Goal: Transaction & Acquisition: Book appointment/travel/reservation

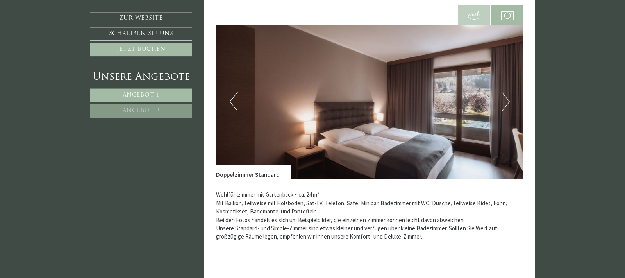
scroll to position [558, 0]
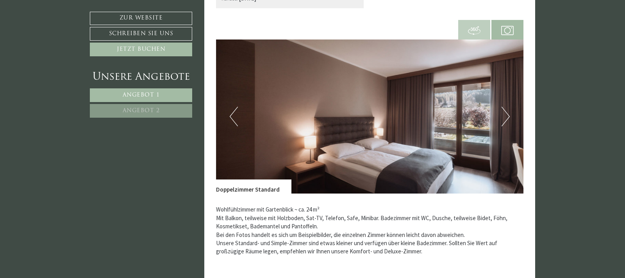
click at [510, 115] on img at bounding box center [370, 116] width 308 height 154
click at [506, 113] on button "Next" at bounding box center [506, 117] width 8 height 20
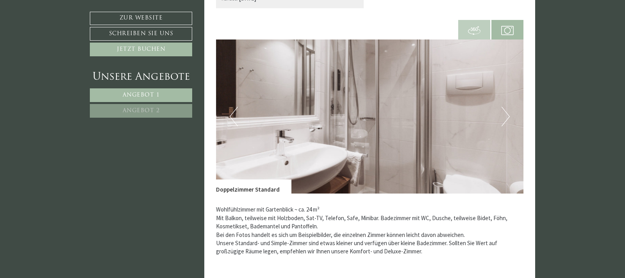
click at [506, 114] on button "Next" at bounding box center [506, 117] width 8 height 20
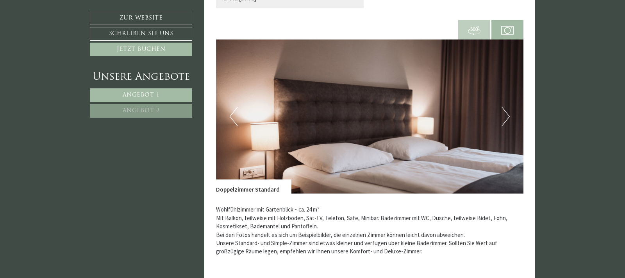
click at [506, 114] on button "Next" at bounding box center [506, 117] width 8 height 20
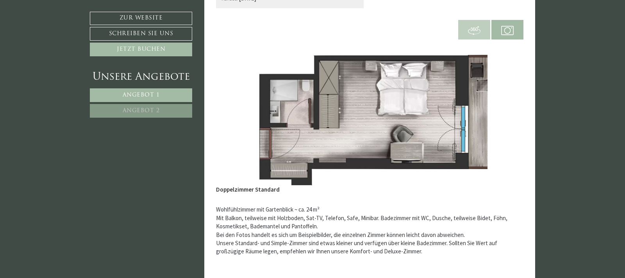
click at [506, 114] on button "Next" at bounding box center [506, 117] width 8 height 20
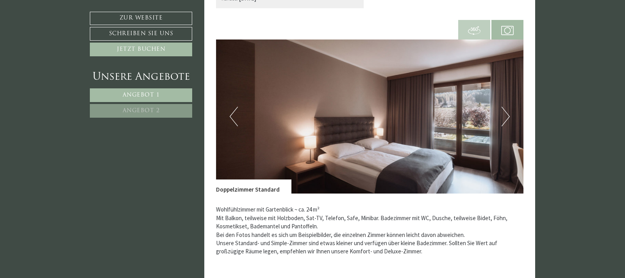
click at [506, 114] on button "Next" at bounding box center [506, 117] width 8 height 20
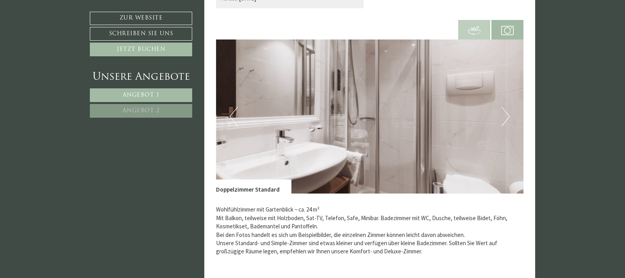
click at [506, 114] on button "Next" at bounding box center [506, 117] width 8 height 20
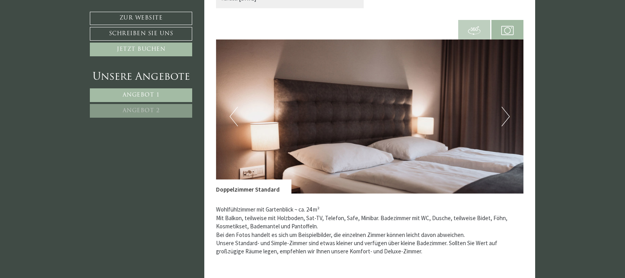
click at [506, 114] on button "Next" at bounding box center [506, 117] width 8 height 20
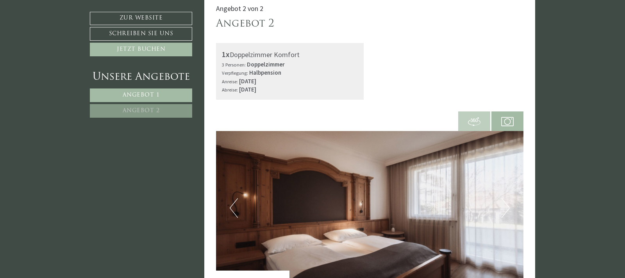
scroll to position [997, 0]
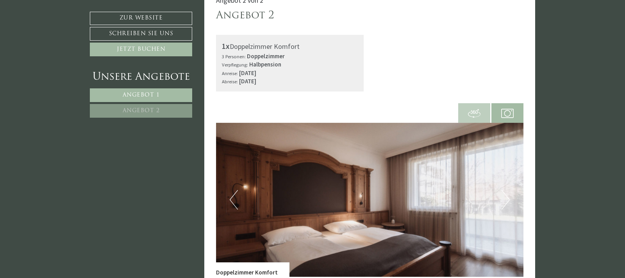
click at [506, 202] on button "Next" at bounding box center [506, 200] width 8 height 20
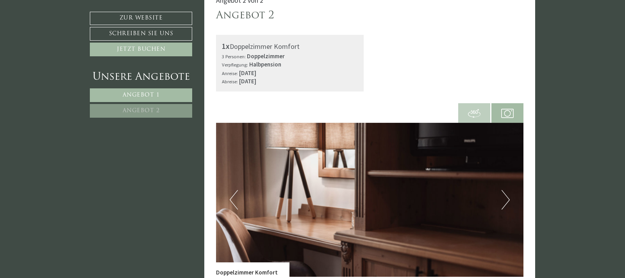
click at [506, 202] on button "Next" at bounding box center [506, 200] width 8 height 20
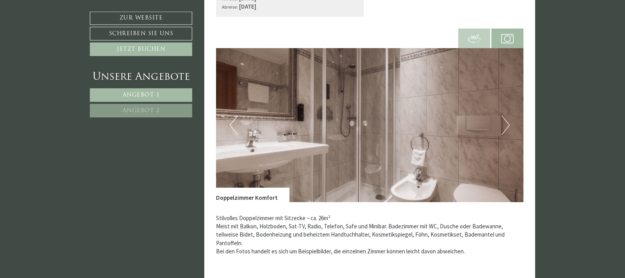
scroll to position [1076, 0]
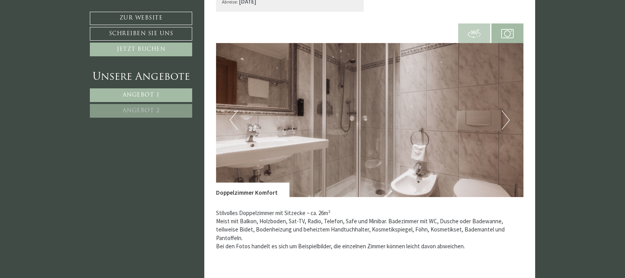
click at [505, 125] on button "Next" at bounding box center [506, 120] width 8 height 20
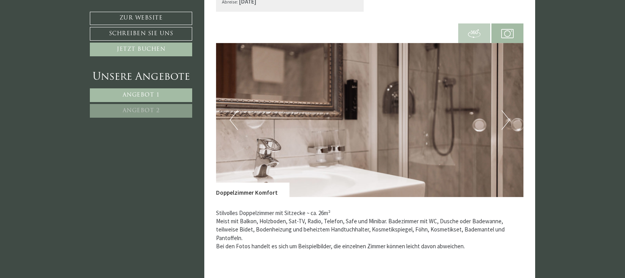
click at [505, 125] on button "Next" at bounding box center [506, 120] width 8 height 20
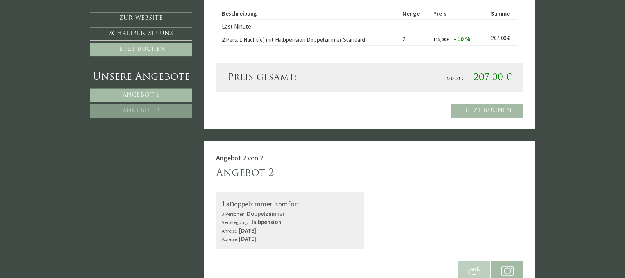
scroll to position [837, 0]
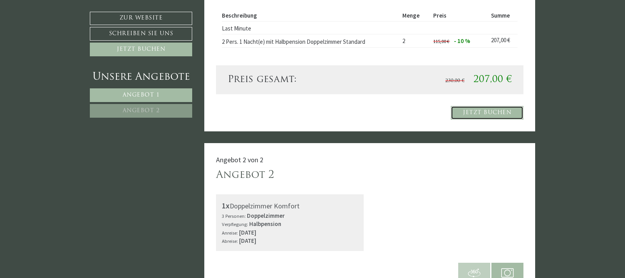
click at [508, 110] on link "Jetzt buchen" at bounding box center [487, 113] width 73 height 14
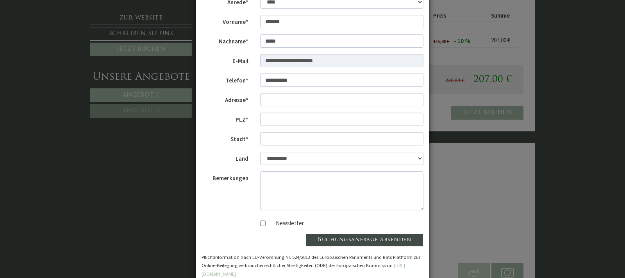
scroll to position [74, 0]
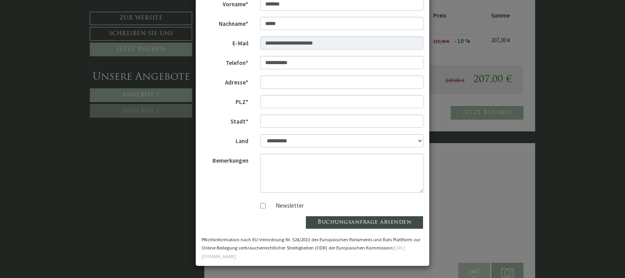
click at [151, 189] on div "**********" at bounding box center [312, 139] width 625 height 278
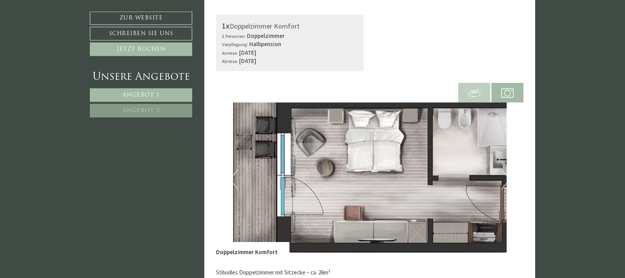
scroll to position [1036, 0]
